Goal: Answer question/provide support

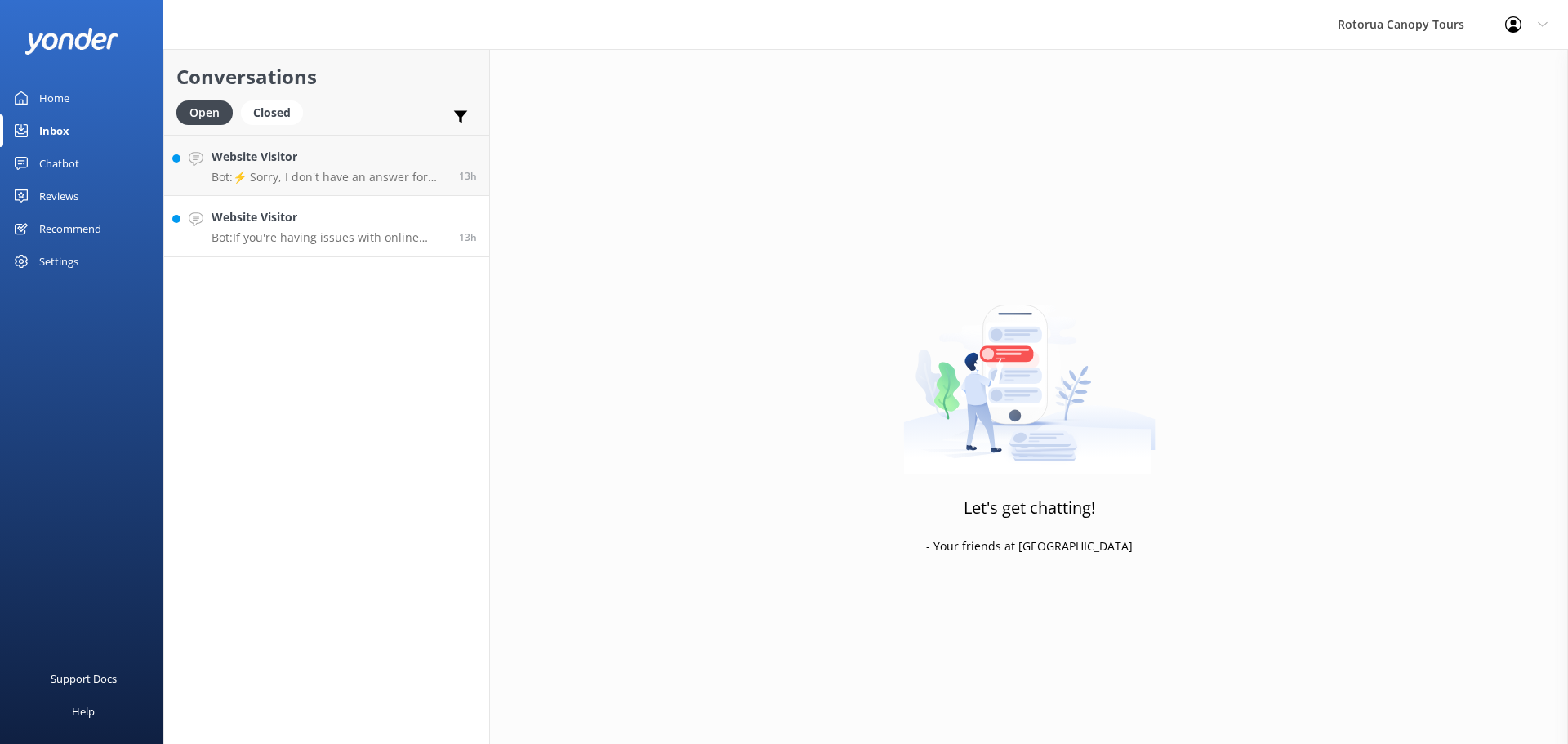
click at [313, 231] on p "Bot: If you're having issues with online booking, please call us on 0800 CANOPY…" at bounding box center [329, 238] width 236 height 15
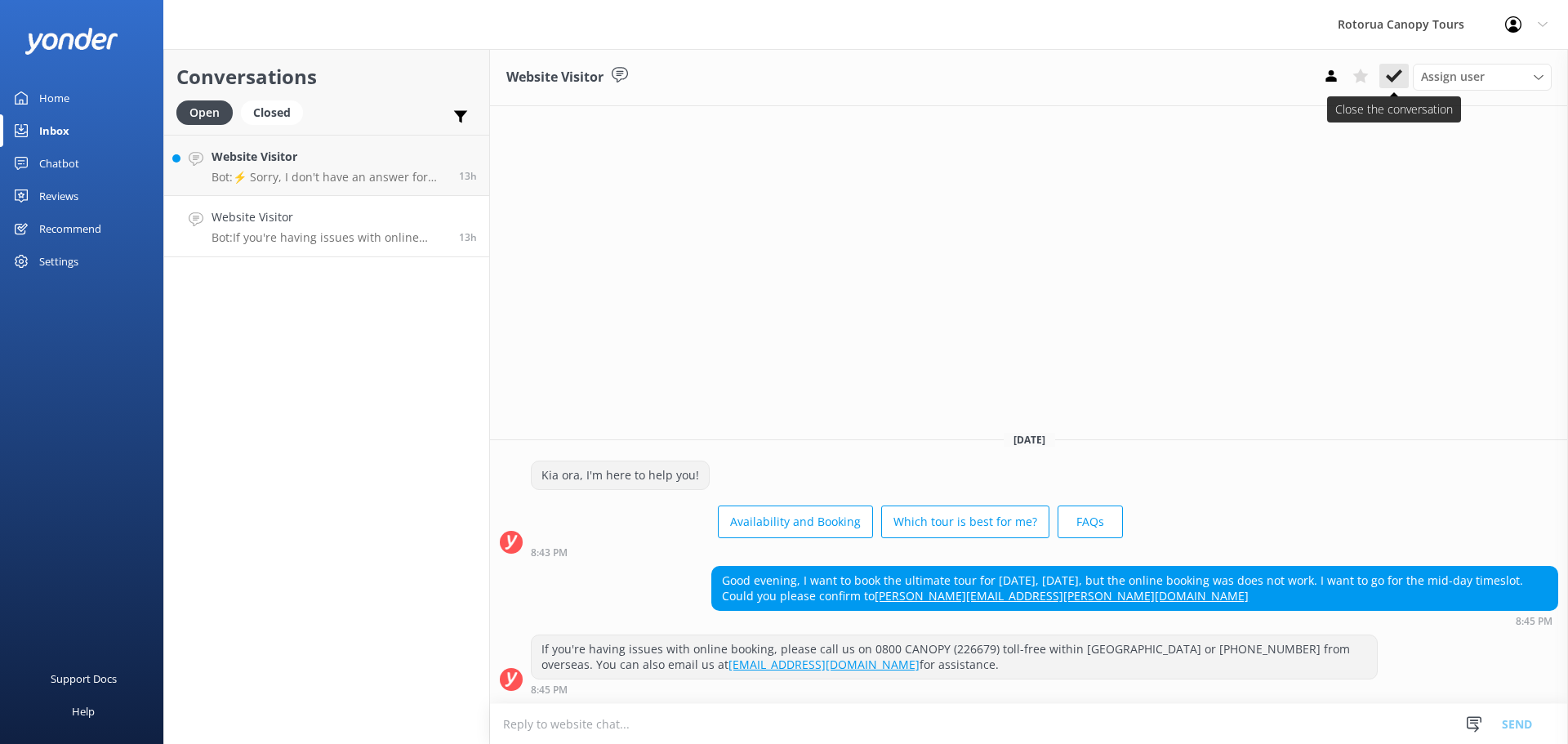
click at [1389, 82] on icon at bounding box center [1394, 76] width 16 height 16
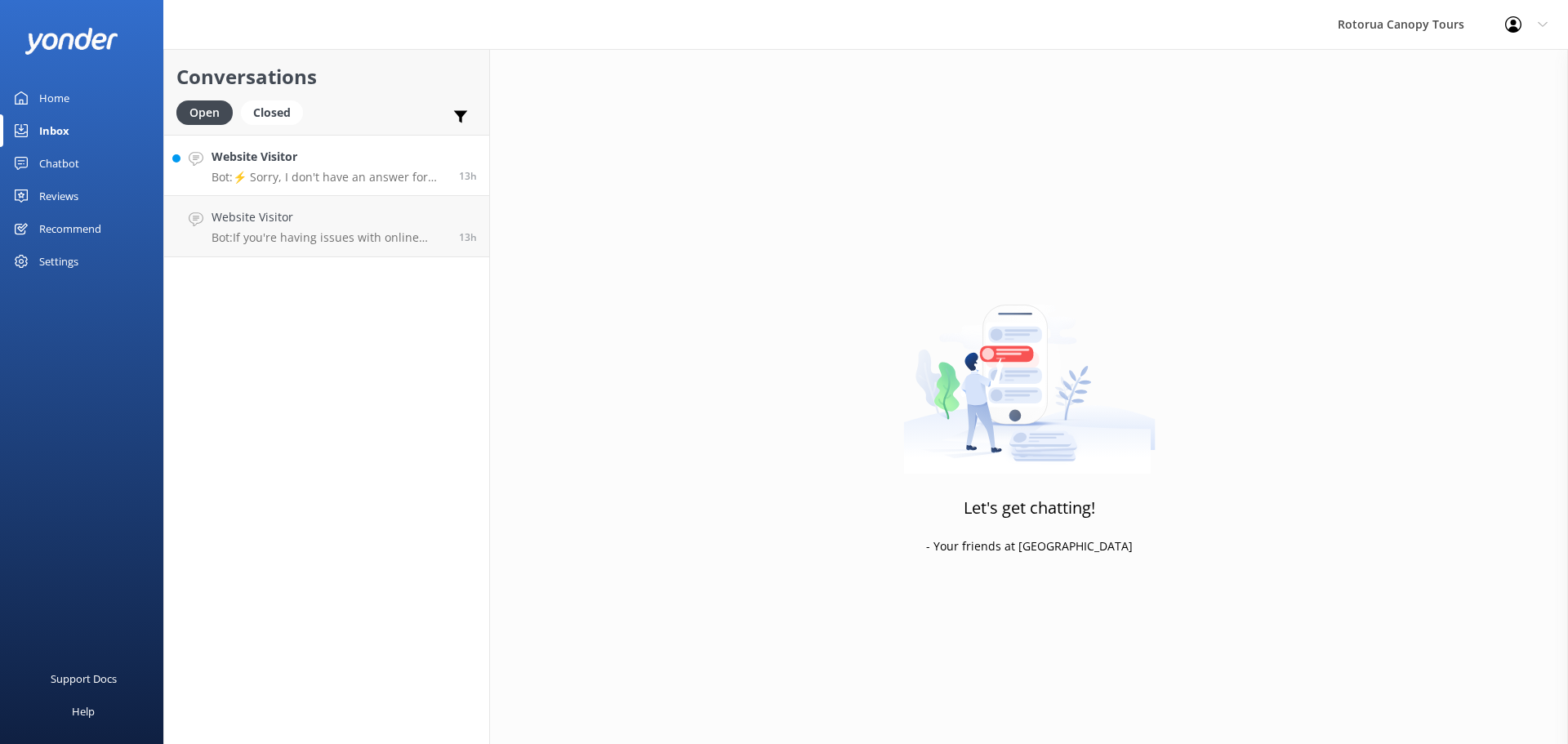
click at [378, 174] on p "Bot: ⚡ Sorry, I don't have an answer for that. Could you please try and rephras…" at bounding box center [329, 177] width 236 height 15
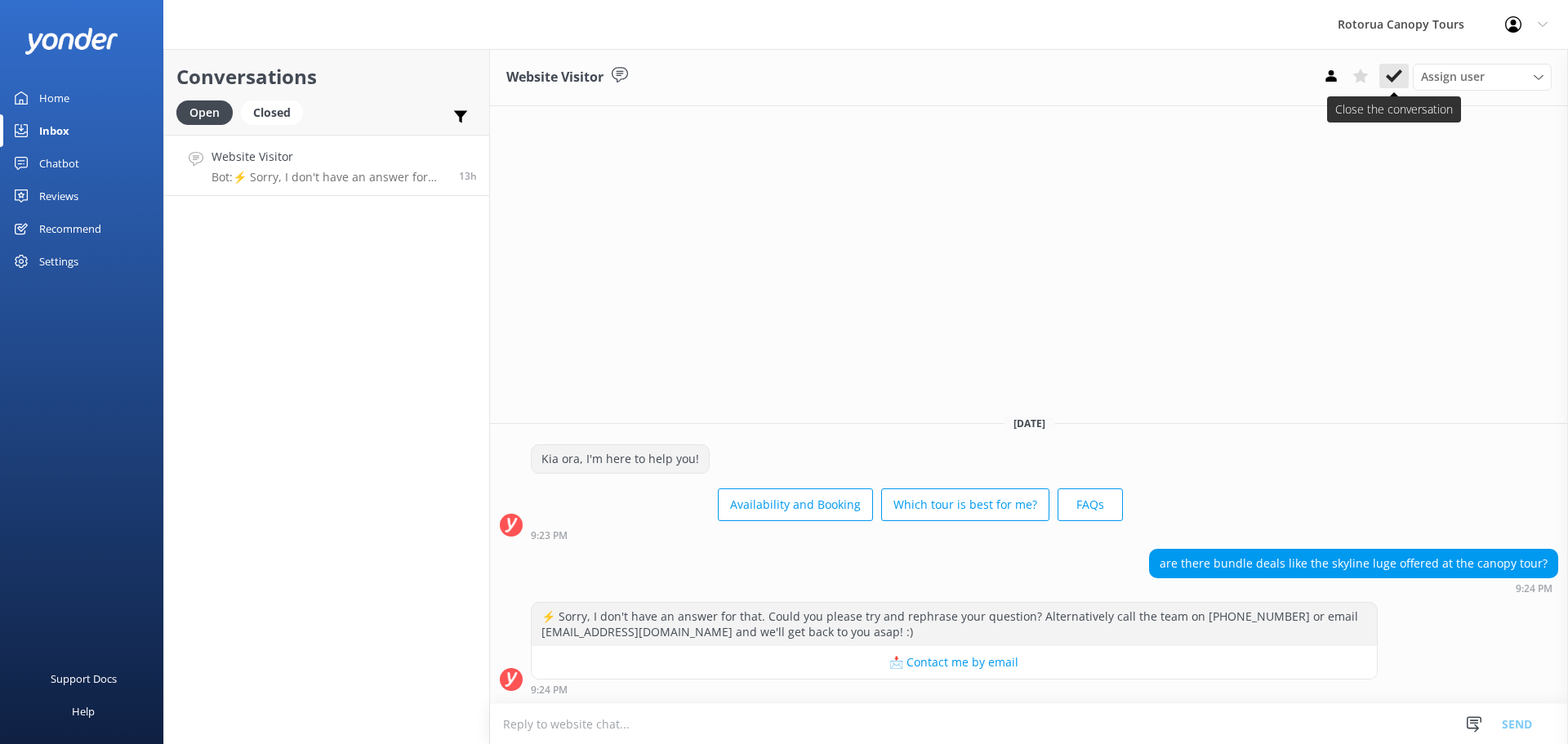
click at [1401, 73] on use at bounding box center [1394, 76] width 16 height 13
